Goal: Task Accomplishment & Management: Use online tool/utility

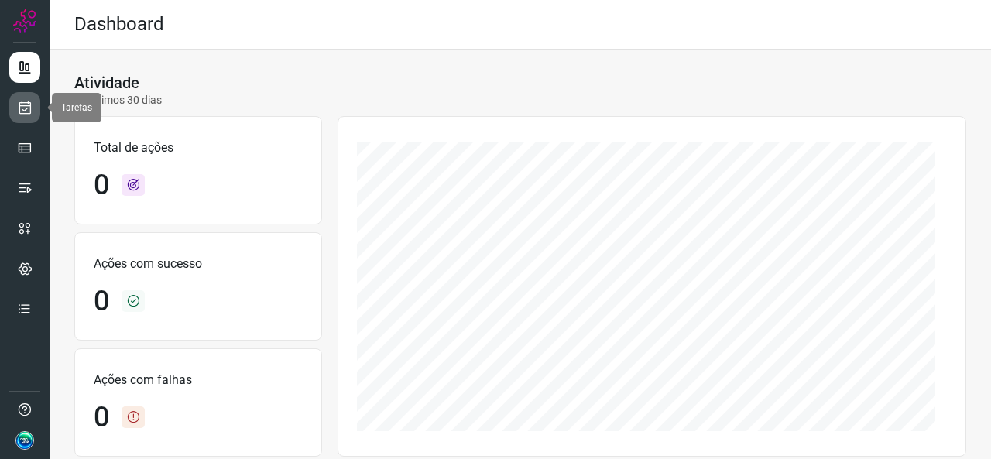
click at [32, 110] on icon at bounding box center [25, 107] width 16 height 15
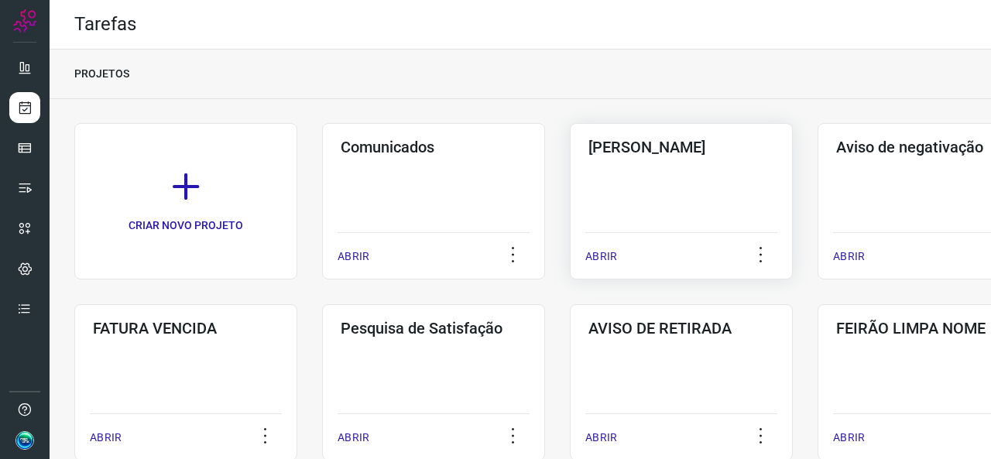
click at [583, 180] on div "Pós Serviço ABRIR" at bounding box center [681, 201] width 223 height 156
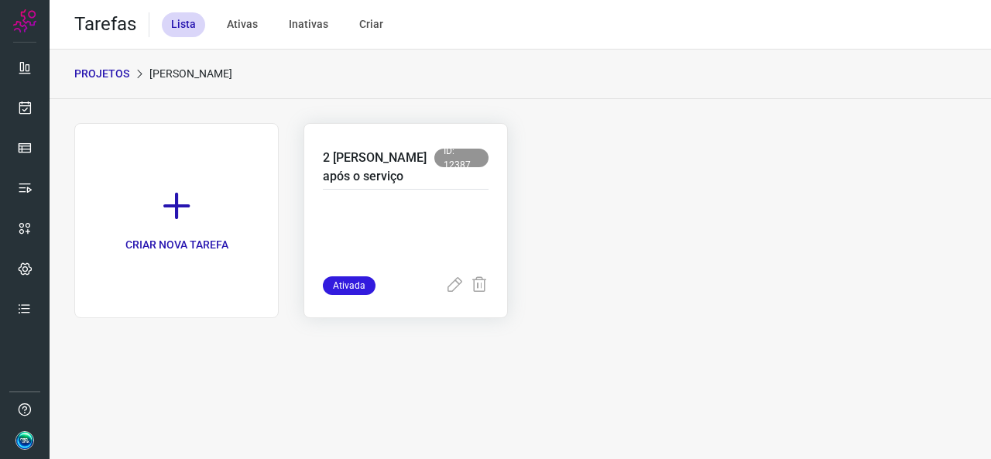
click at [359, 215] on p at bounding box center [406, 237] width 166 height 77
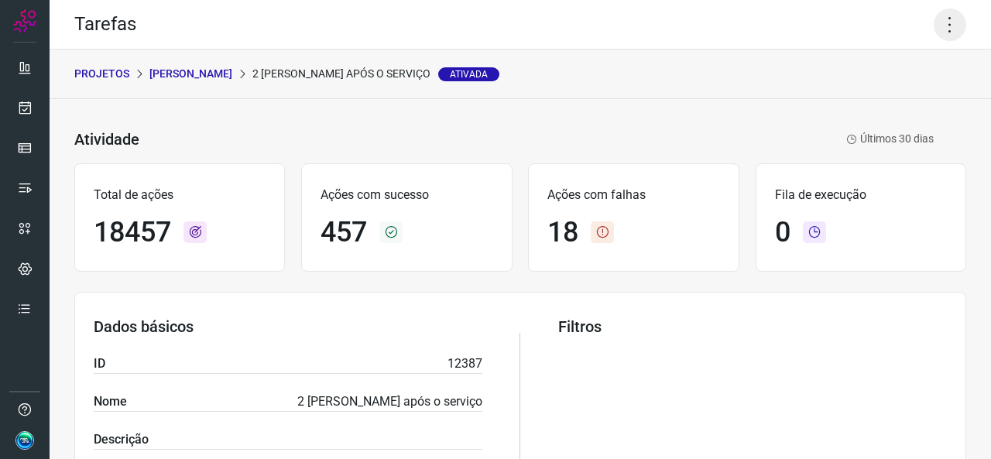
click at [934, 32] on icon at bounding box center [950, 25] width 33 height 33
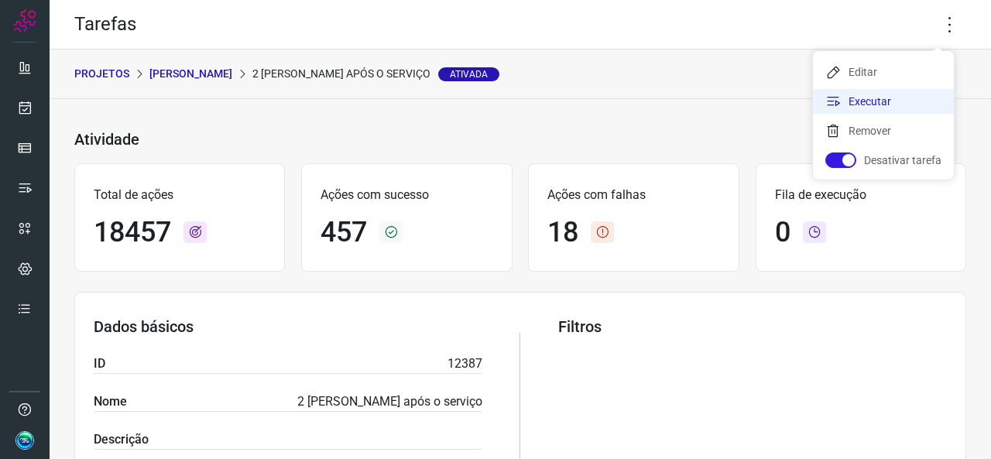
click at [894, 101] on li "Executar" at bounding box center [883, 101] width 141 height 25
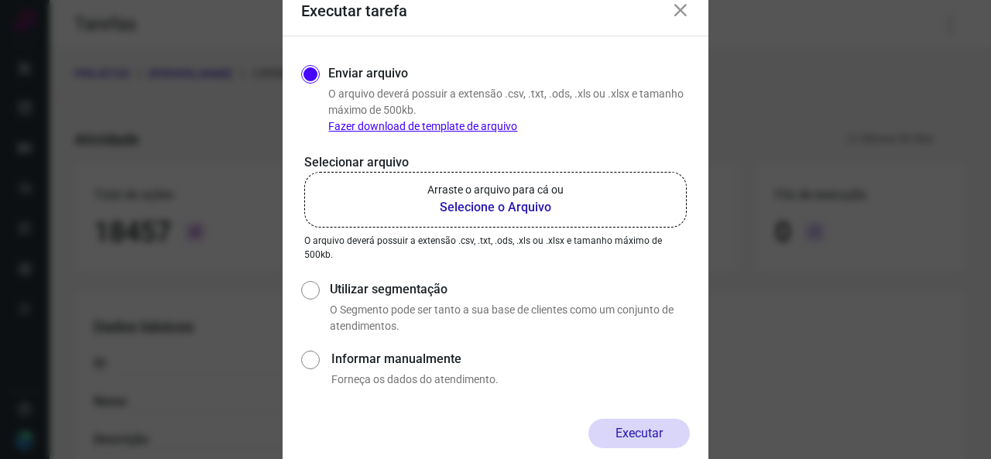
click at [481, 211] on b "Selecione o Arquivo" at bounding box center [496, 207] width 136 height 19
click at [0, 0] on input "Arraste o arquivo para cá ou Selecione o Arquivo" at bounding box center [0, 0] width 0 height 0
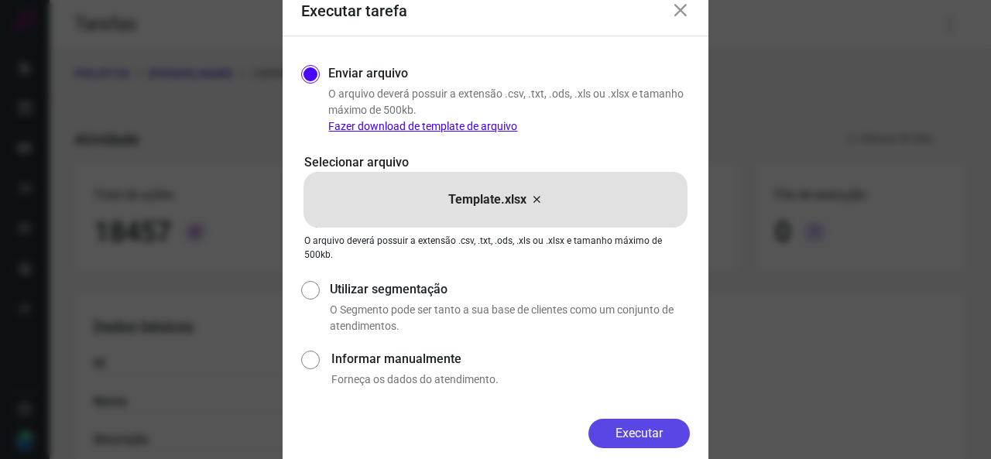
click at [617, 434] on button "Executar" at bounding box center [639, 433] width 101 height 29
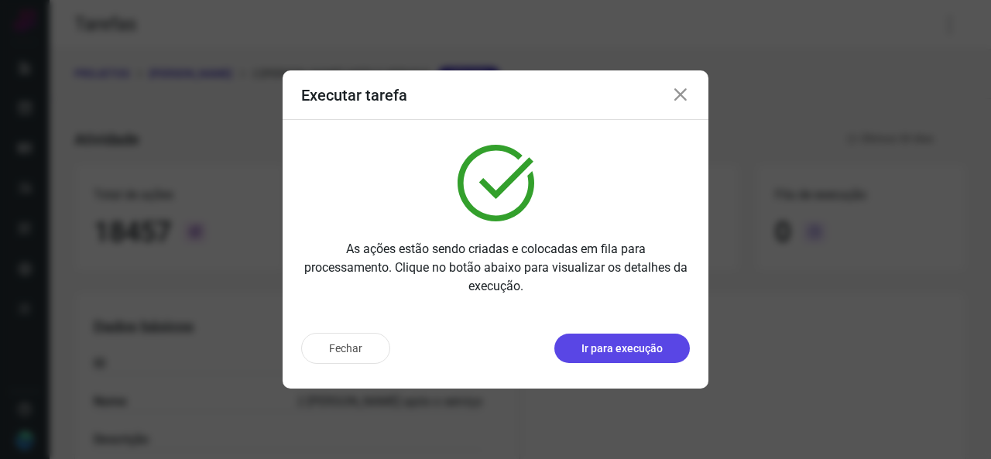
click at [631, 350] on p "Ir para execução" at bounding box center [622, 349] width 81 height 16
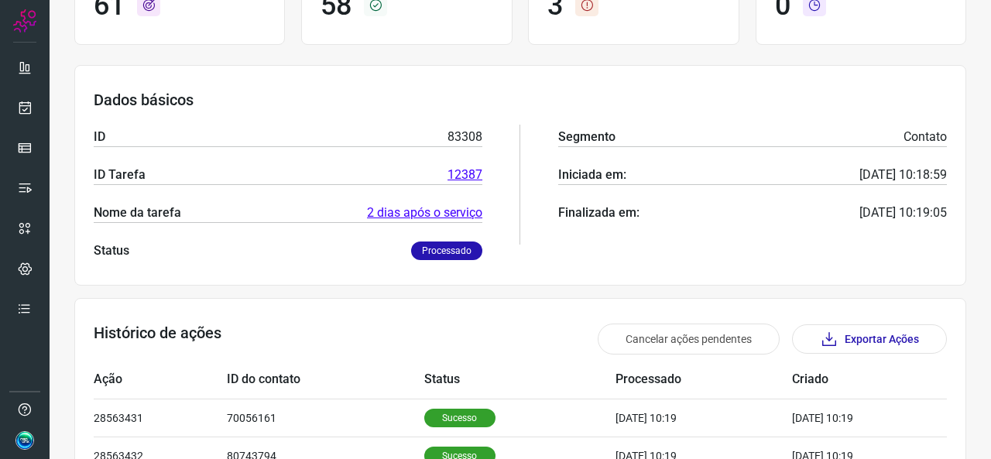
scroll to position [155, 0]
